Goal: Task Accomplishment & Management: Manage account settings

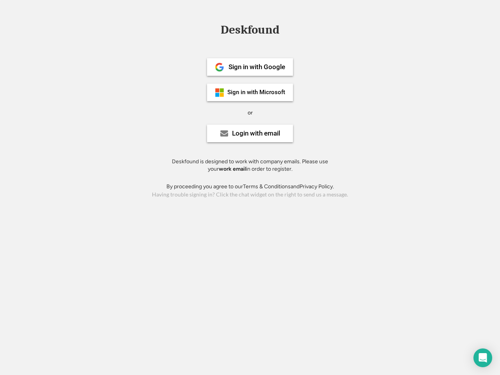
click at [250, 112] on div "or" at bounding box center [250, 113] width 5 height 8
click at [250, 31] on div "Deskfound" at bounding box center [250, 30] width 66 height 12
click at [214, 29] on div "Deskfound" at bounding box center [250, 31] width 500 height 15
click at [250, 31] on div "Deskfound" at bounding box center [250, 30] width 66 height 12
click at [250, 112] on div "or" at bounding box center [250, 113] width 5 height 8
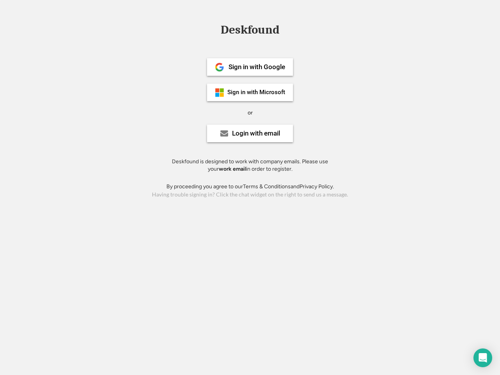
click at [250, 67] on div "Sign in with Google" at bounding box center [256, 67] width 57 height 7
click at [257, 67] on div "Sign in with Google" at bounding box center [256, 67] width 57 height 7
click at [220, 67] on img at bounding box center [219, 66] width 9 height 9
click at [250, 92] on div "Sign in with Microsoft" at bounding box center [256, 92] width 58 height 6
click at [257, 92] on div "Sign in with Microsoft" at bounding box center [256, 92] width 58 height 6
